Goal: Check status: Check status

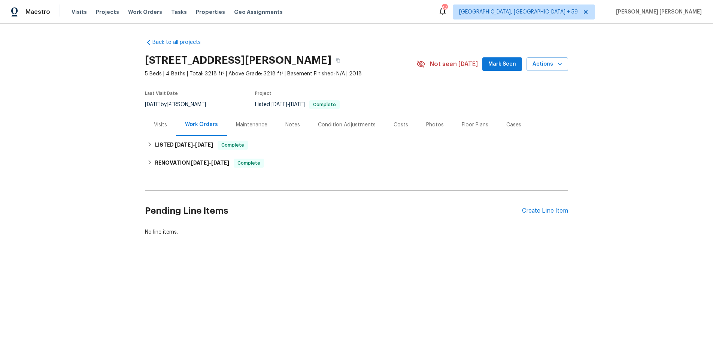
click at [161, 122] on div "Visits" at bounding box center [160, 124] width 13 height 7
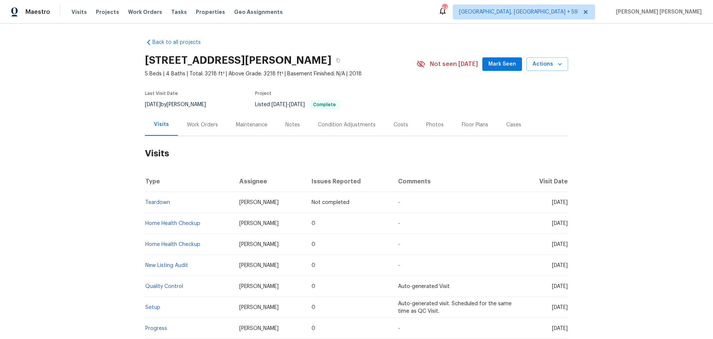
scroll to position [93, 0]
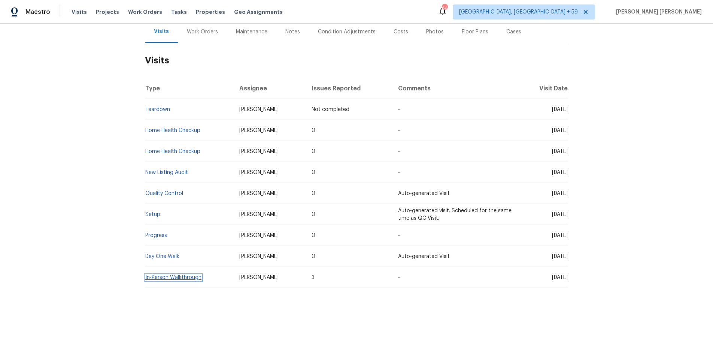
click at [184, 277] on link "In-Person Walkthrough" at bounding box center [173, 276] width 56 height 5
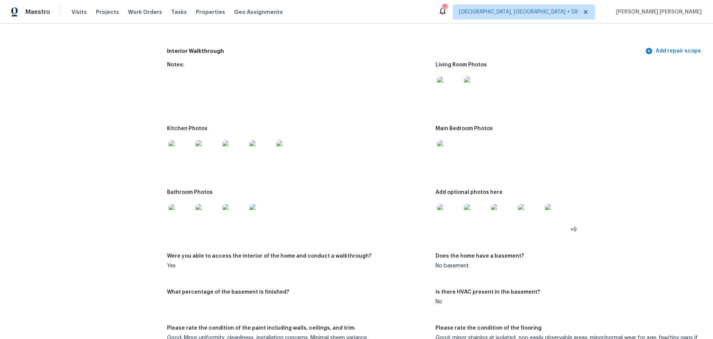
scroll to position [1407, 0]
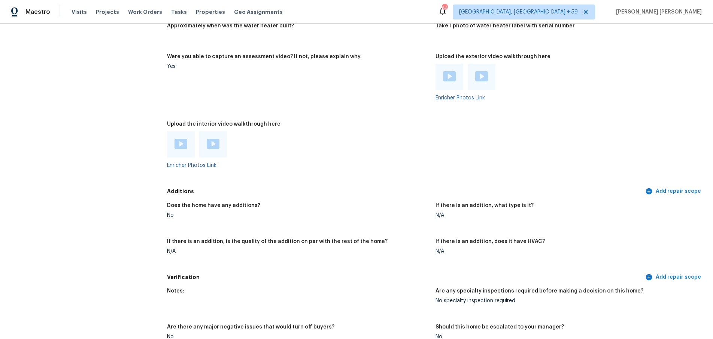
click at [180, 141] on img at bounding box center [181, 144] width 13 height 10
click at [483, 78] on div at bounding box center [482, 77] width 28 height 26
click at [483, 74] on img at bounding box center [481, 76] width 13 height 10
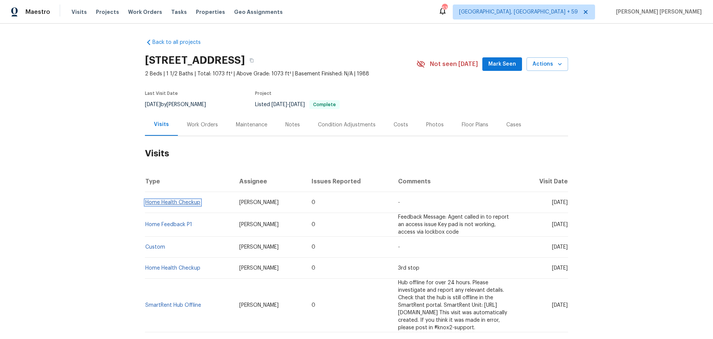
click at [157, 205] on link "Home Health Checkup" at bounding box center [172, 202] width 55 height 5
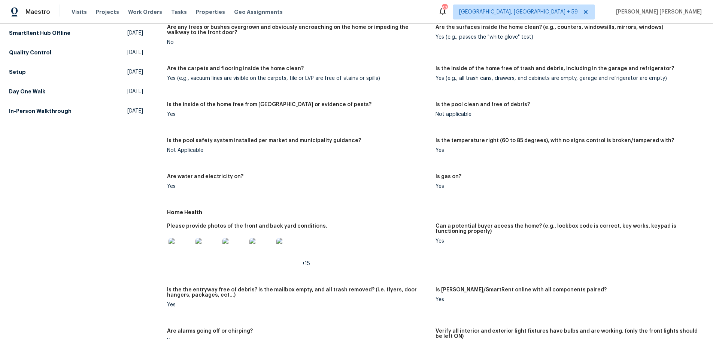
scroll to position [145, 0]
click at [178, 253] on img at bounding box center [181, 248] width 24 height 24
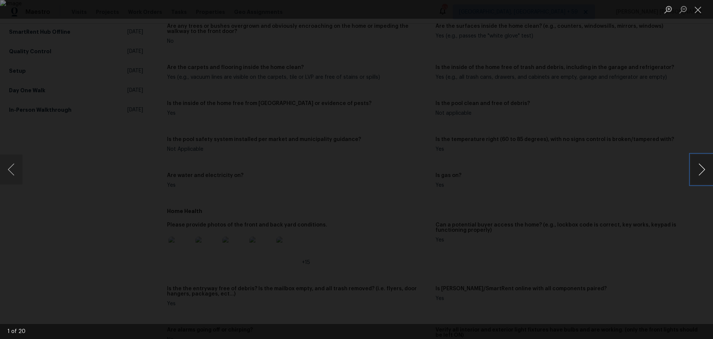
click at [697, 176] on button "Next image" at bounding box center [702, 169] width 22 height 30
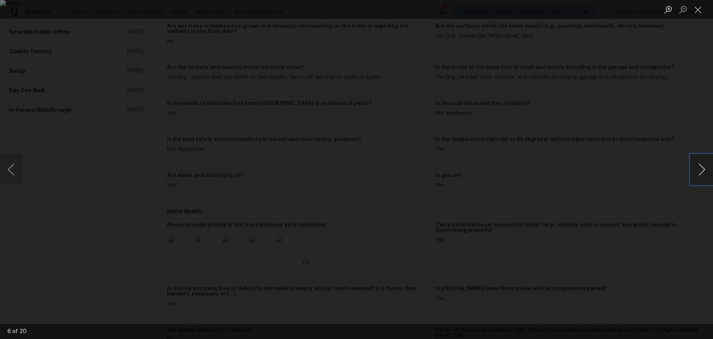
click at [697, 176] on button "Next image" at bounding box center [702, 169] width 22 height 30
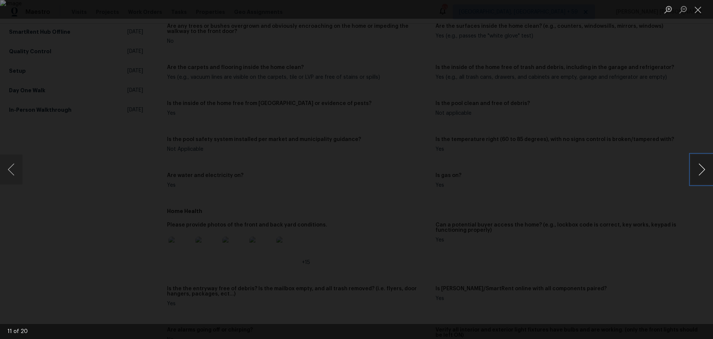
click at [697, 176] on button "Next image" at bounding box center [702, 169] width 22 height 30
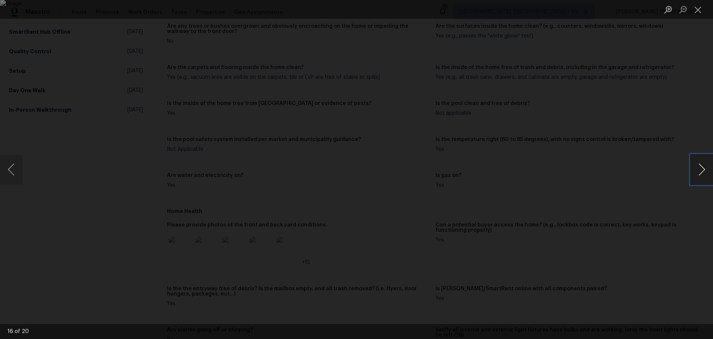
click at [697, 176] on button "Next image" at bounding box center [702, 169] width 22 height 30
click at [700, 176] on button "Next image" at bounding box center [702, 169] width 22 height 30
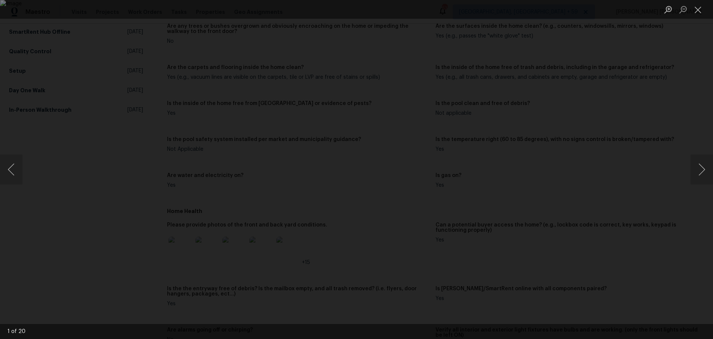
click at [665, 197] on div "Lightbox" at bounding box center [356, 169] width 713 height 339
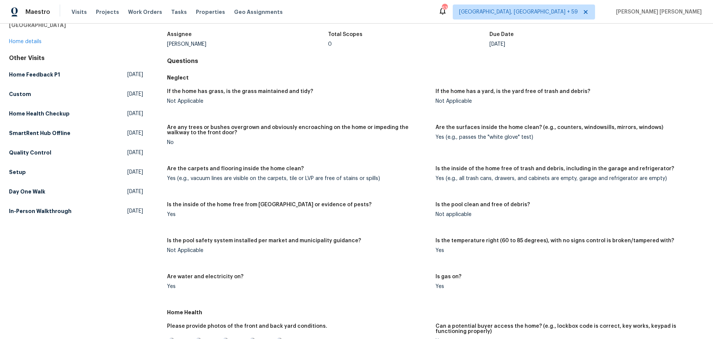
scroll to position [41, 0]
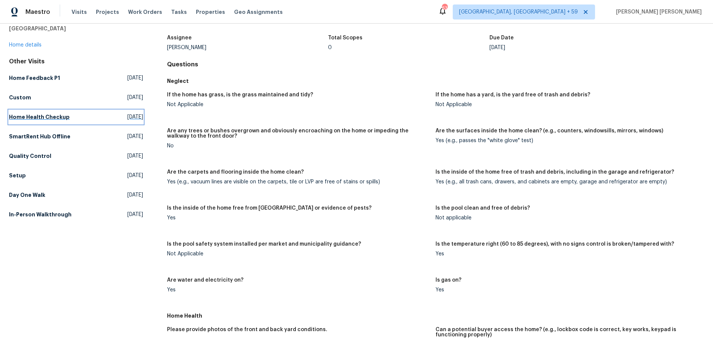
click at [58, 119] on h5 "Home Health Checkup" at bounding box center [39, 116] width 61 height 7
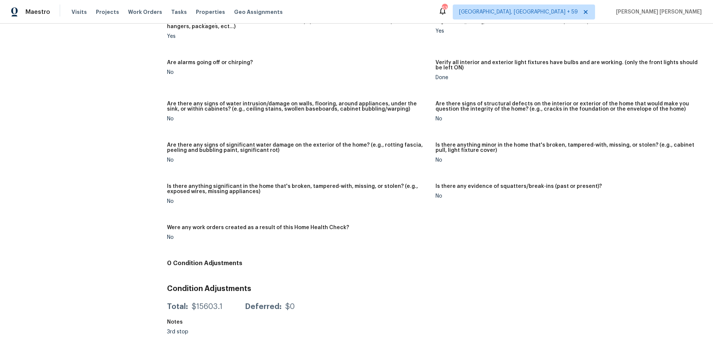
scroll to position [265, 0]
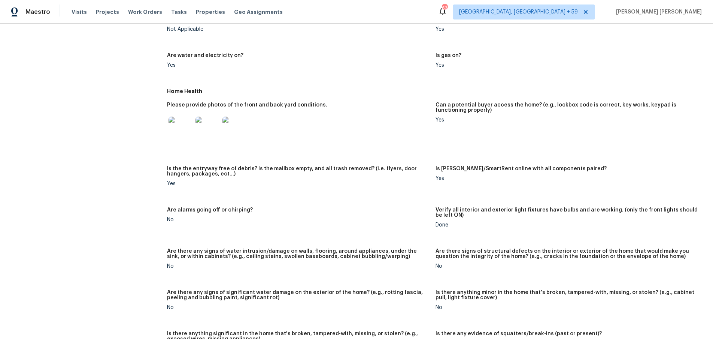
click at [183, 131] on img at bounding box center [181, 128] width 24 height 24
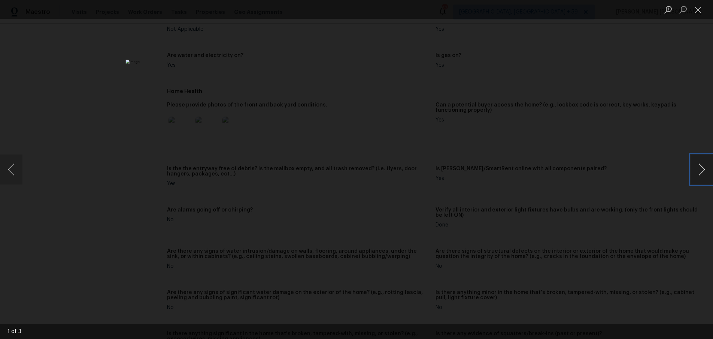
click at [703, 172] on button "Next image" at bounding box center [702, 169] width 22 height 30
drag, startPoint x: 603, startPoint y: 219, endPoint x: 592, endPoint y: 212, distance: 13.0
click at [595, 217] on div "Lightbox" at bounding box center [356, 169] width 713 height 339
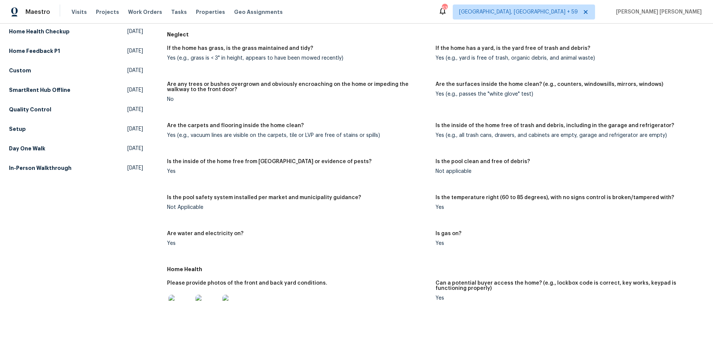
scroll to position [0, 0]
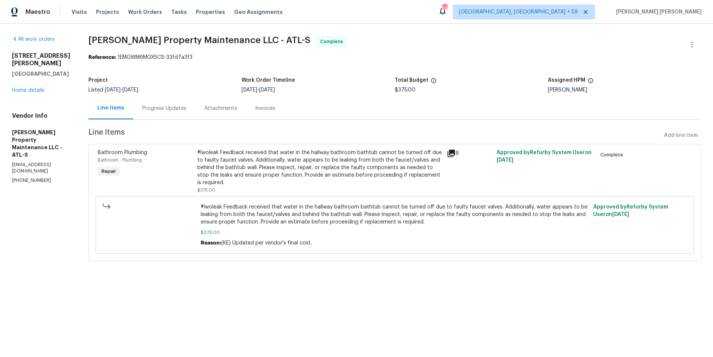
click at [453, 154] on icon at bounding box center [451, 153] width 9 height 9
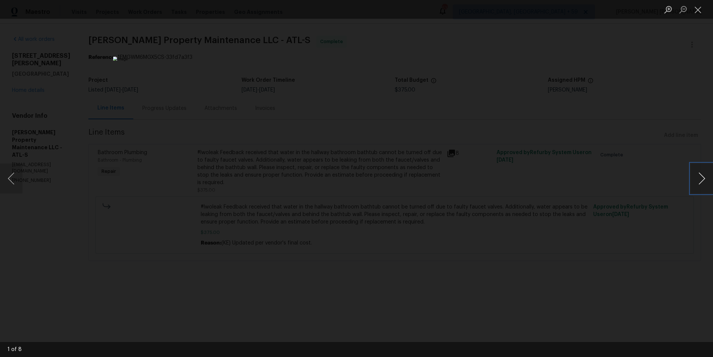
click at [703, 183] on button "Next image" at bounding box center [702, 178] width 22 height 30
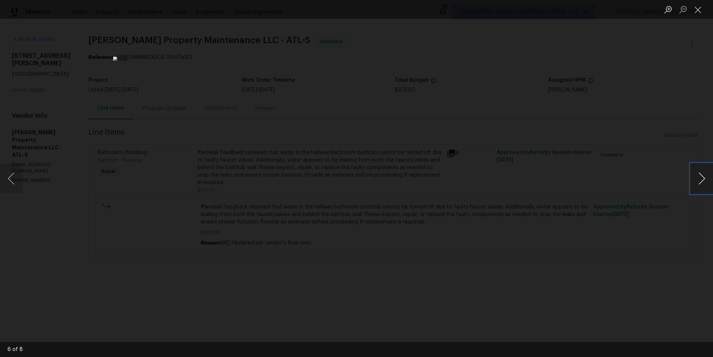
click at [703, 183] on button "Next image" at bounding box center [702, 178] width 22 height 30
click at [675, 232] on div "Lightbox" at bounding box center [356, 178] width 713 height 357
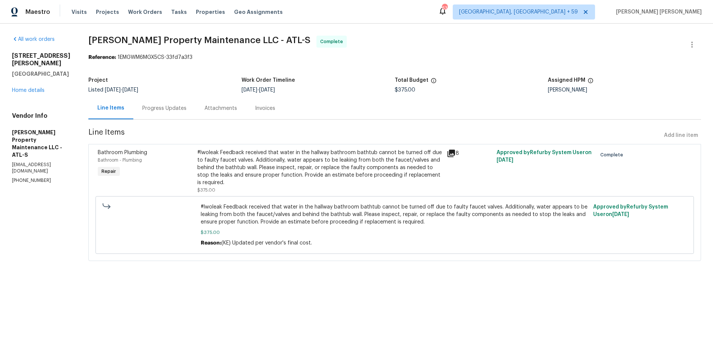
click at [176, 111] on div "Progress Updates" at bounding box center [164, 107] width 44 height 7
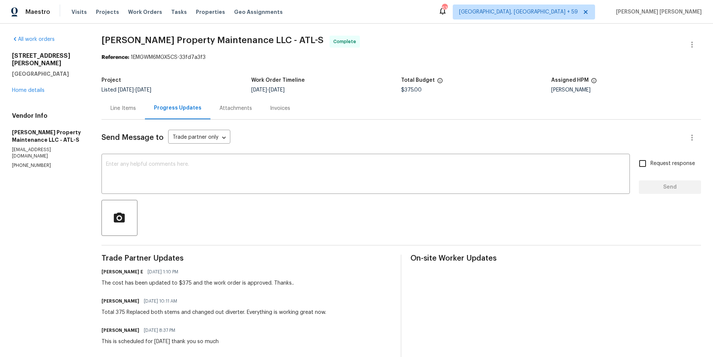
click at [127, 107] on div "Line Items" at bounding box center [122, 107] width 25 height 7
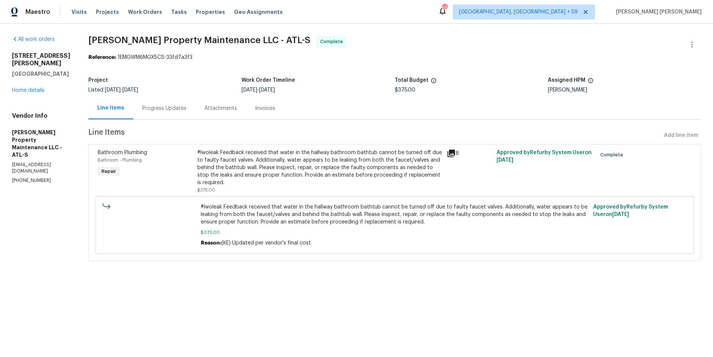
click at [452, 152] on icon at bounding box center [451, 152] width 7 height 7
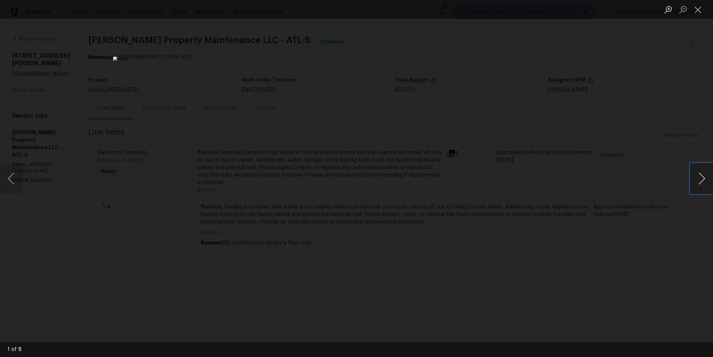
click at [702, 182] on button "Next image" at bounding box center [702, 178] width 22 height 30
click at [698, 183] on button "Next image" at bounding box center [702, 178] width 22 height 30
click at [662, 250] on div "Lightbox" at bounding box center [356, 178] width 713 height 357
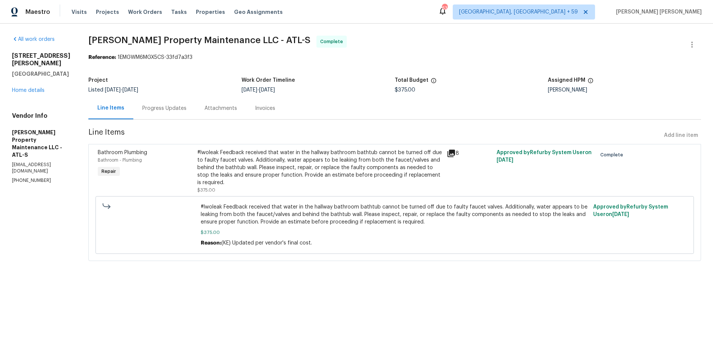
click at [661, 250] on div "Lightbox" at bounding box center [356, 178] width 713 height 357
